Goal: Task Accomplishment & Management: Complete application form

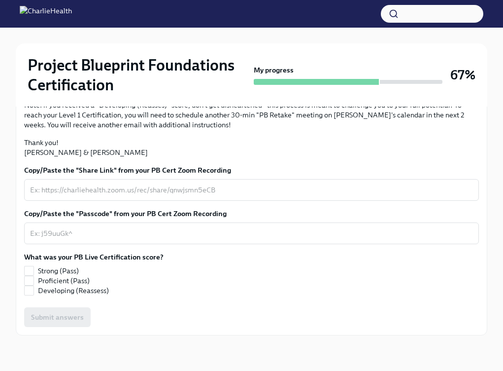
scroll to position [314, 0]
click at [61, 162] on span "Developing (Reassess)" at bounding box center [73, 290] width 71 height 10
click at [34, 162] on input "Developing (Reassess)" at bounding box center [29, 290] width 9 height 9
checkbox input "true"
click at [230, 162] on textarea "Copy/Paste the "Share Link" from your PB Cert Zoom Recording" at bounding box center [251, 190] width 443 height 12
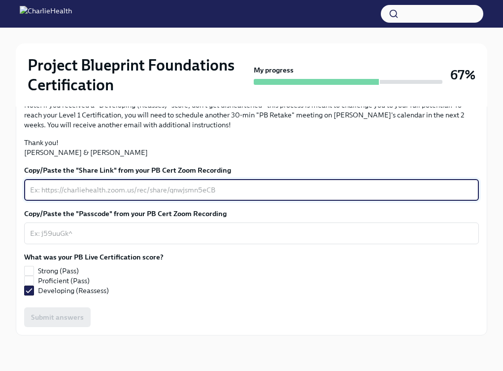
paste textarea "[URL][DOMAIN_NAME]"
type textarea "[URL][DOMAIN_NAME]"
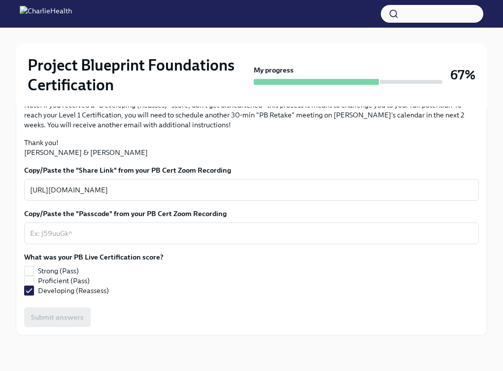
click at [244, 162] on div "What was your PB Live Certification score? Strong (Pass) Proficient (Pass) Deve…" at bounding box center [251, 273] width 455 height 43
click at [86, 162] on div "x ​" at bounding box center [251, 233] width 455 height 22
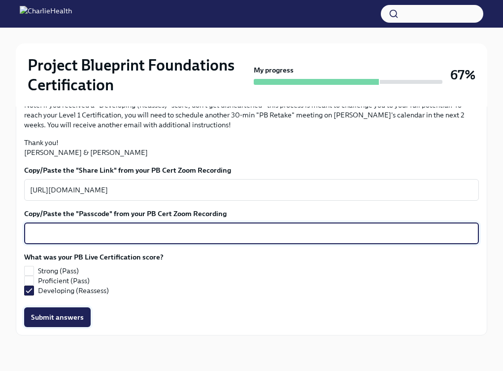
click at [67, 162] on span "Submit answers" at bounding box center [57, 317] width 53 height 10
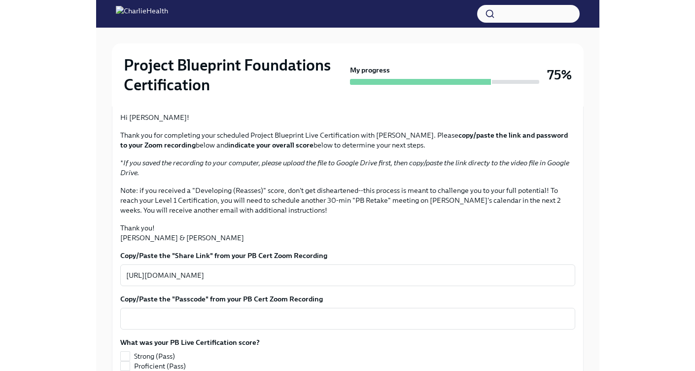
scroll to position [0, 0]
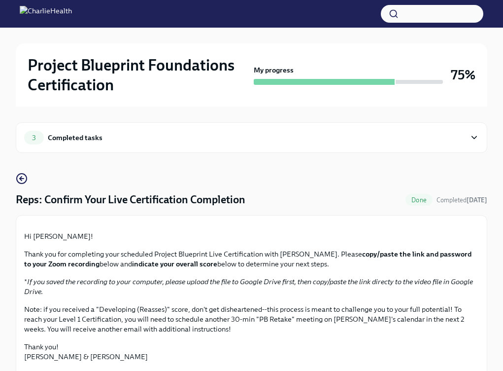
click at [217, 136] on div "3 Completed tasks" at bounding box center [245, 138] width 442 height 14
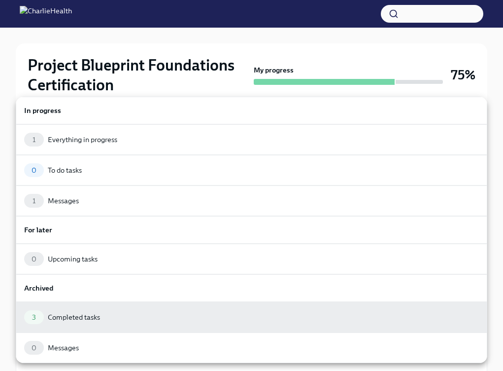
click at [210, 59] on div at bounding box center [251, 185] width 503 height 371
